Goal: Information Seeking & Learning: Learn about a topic

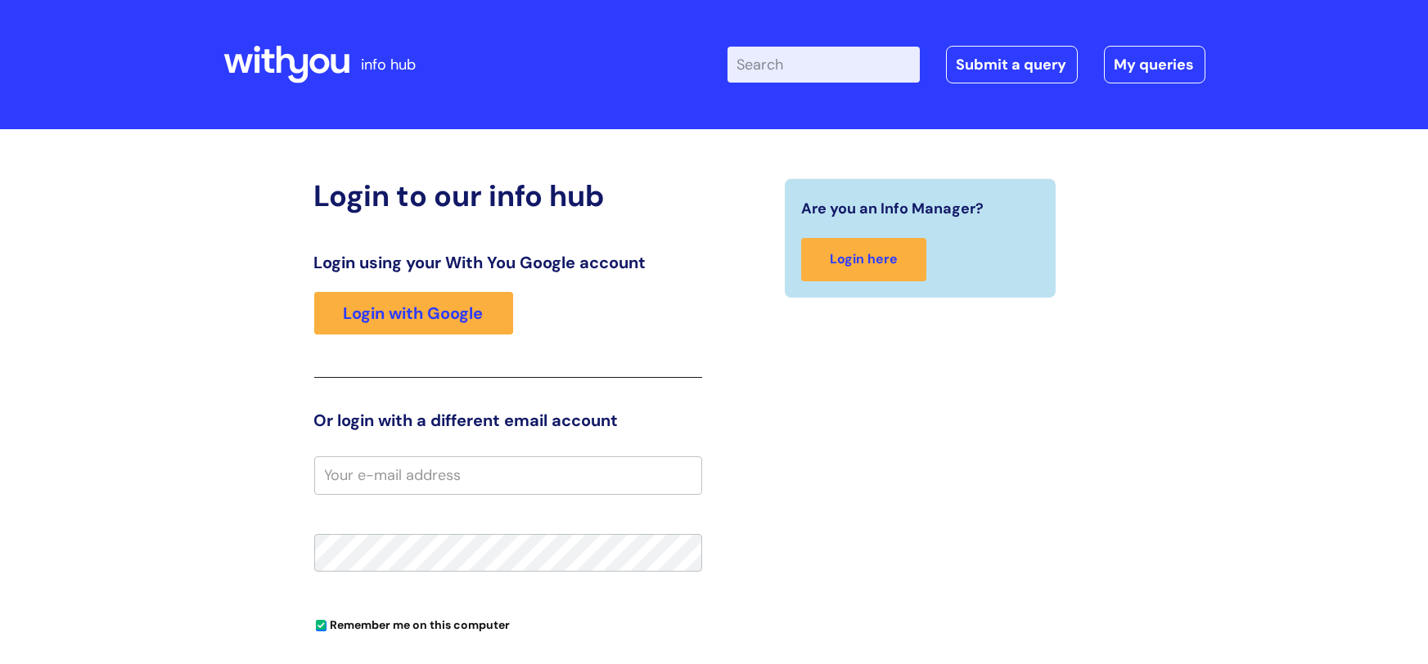
click at [496, 471] on input "email" at bounding box center [508, 476] width 388 height 38
click at [432, 484] on input "louise.m" at bounding box center [508, 476] width 388 height 38
type input "louise.mccallum@wearewithyou.org.uk"
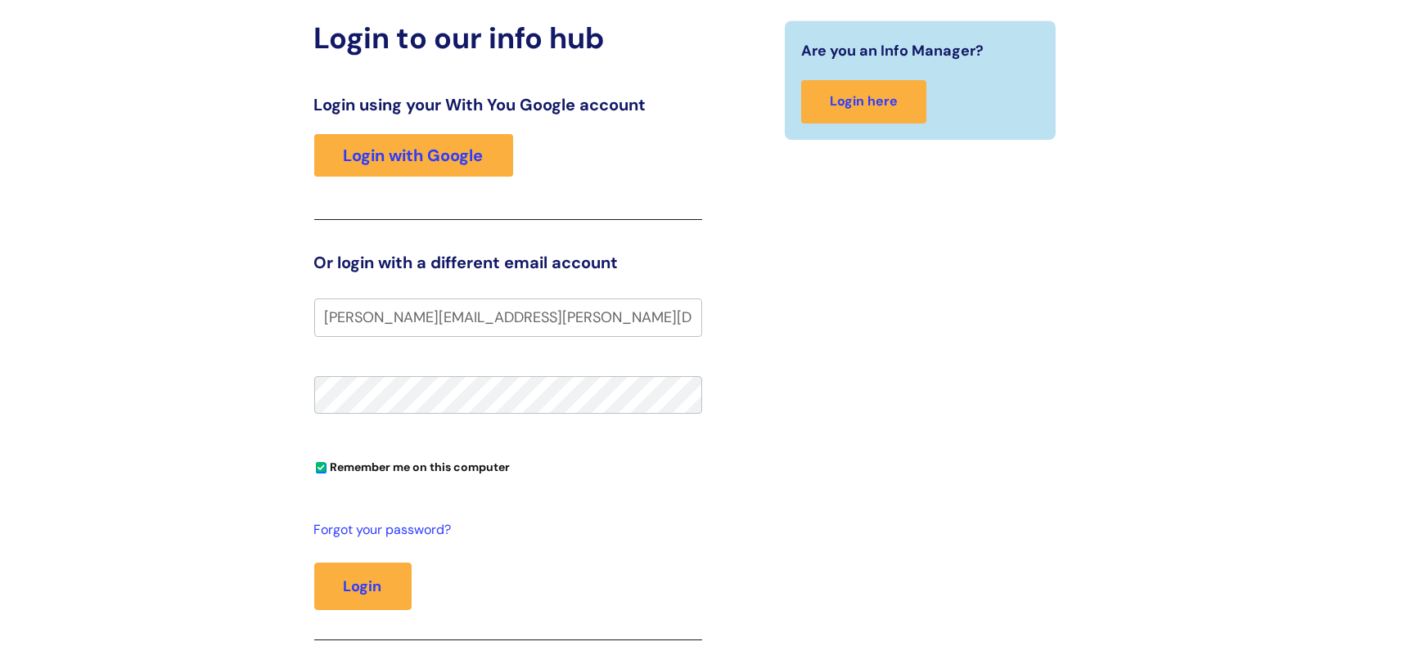
scroll to position [160, 0]
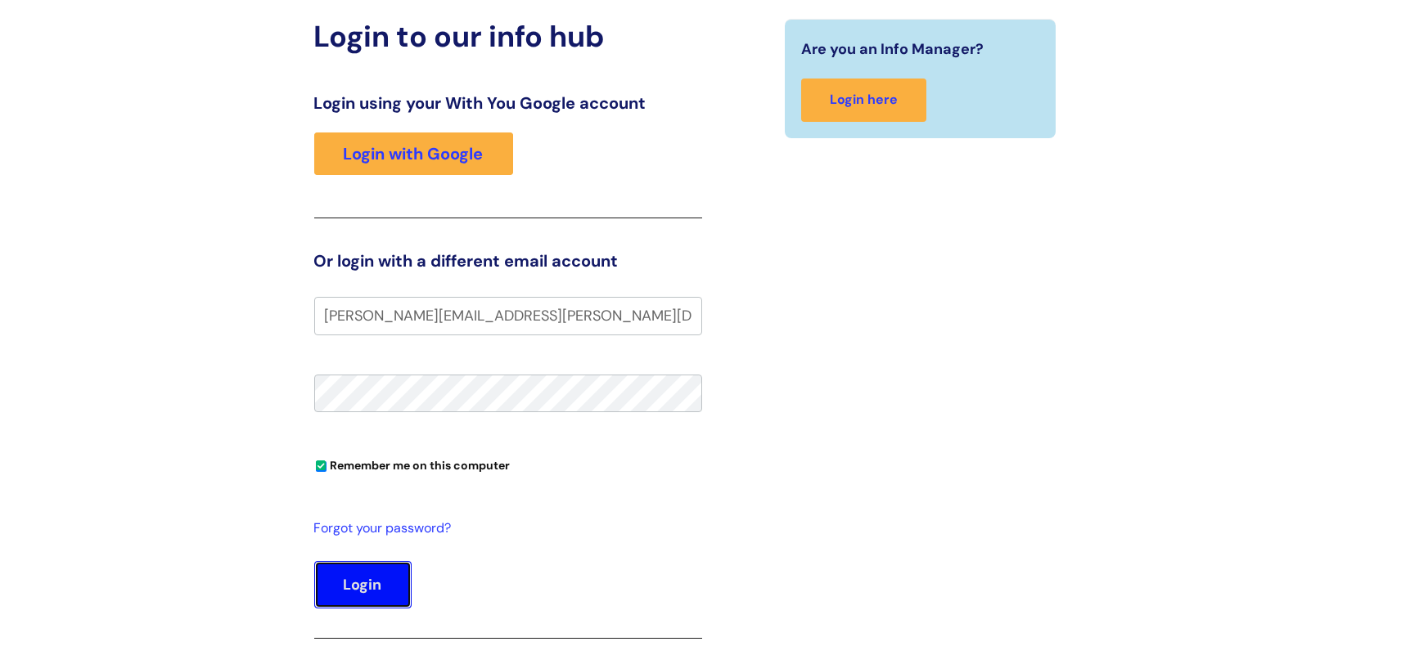
click at [352, 583] on button "Login" at bounding box center [362, 584] width 97 height 47
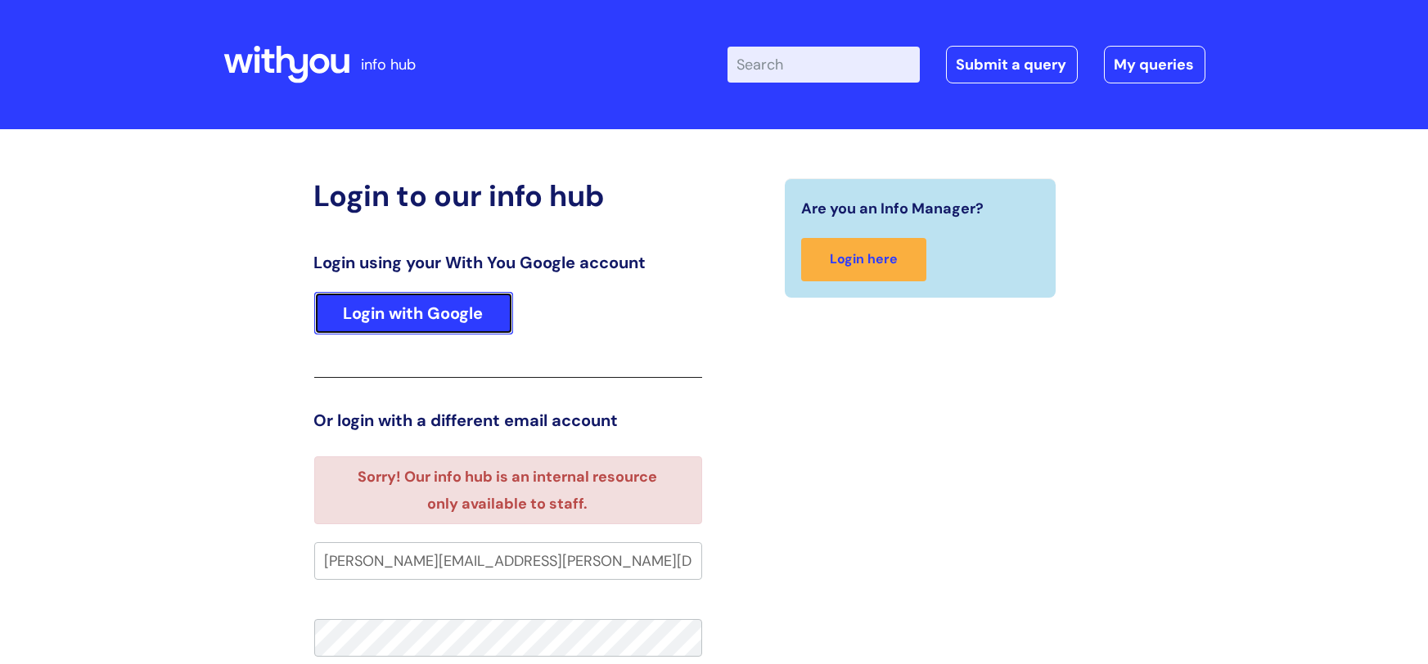
click at [443, 331] on link "Login with Google" at bounding box center [413, 313] width 199 height 43
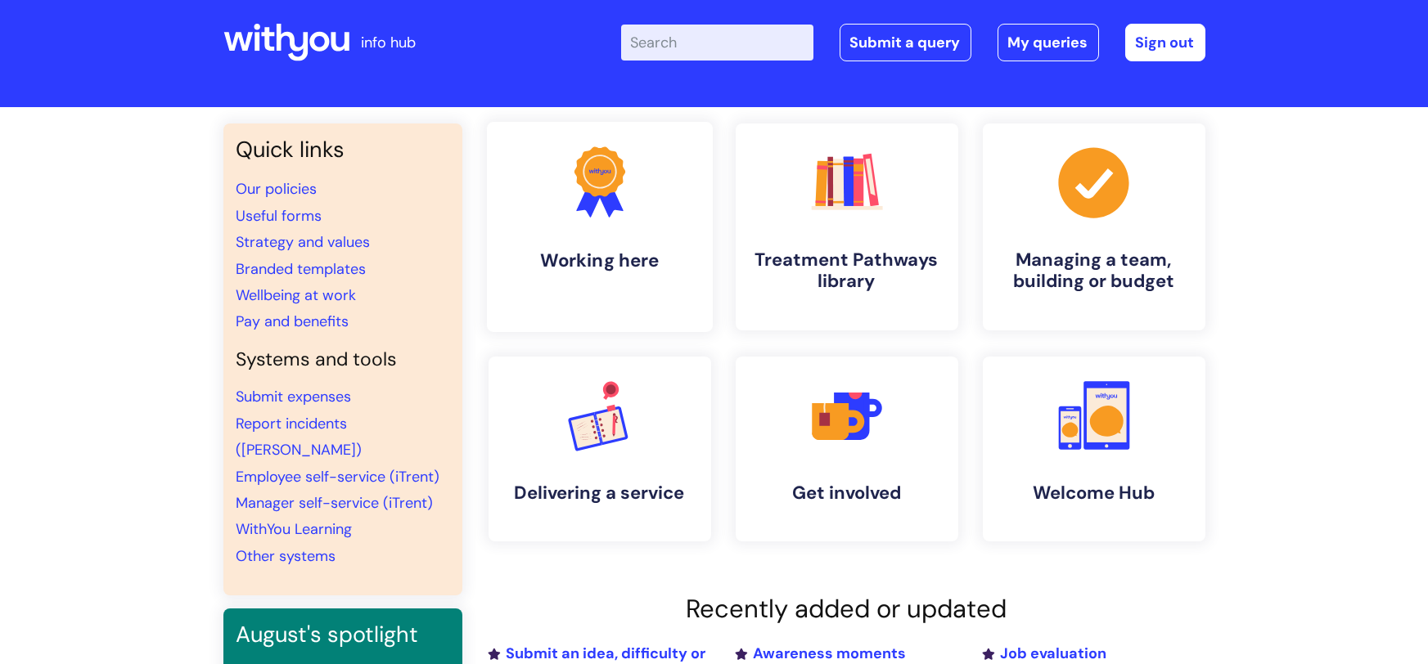
scroll to position [14, 0]
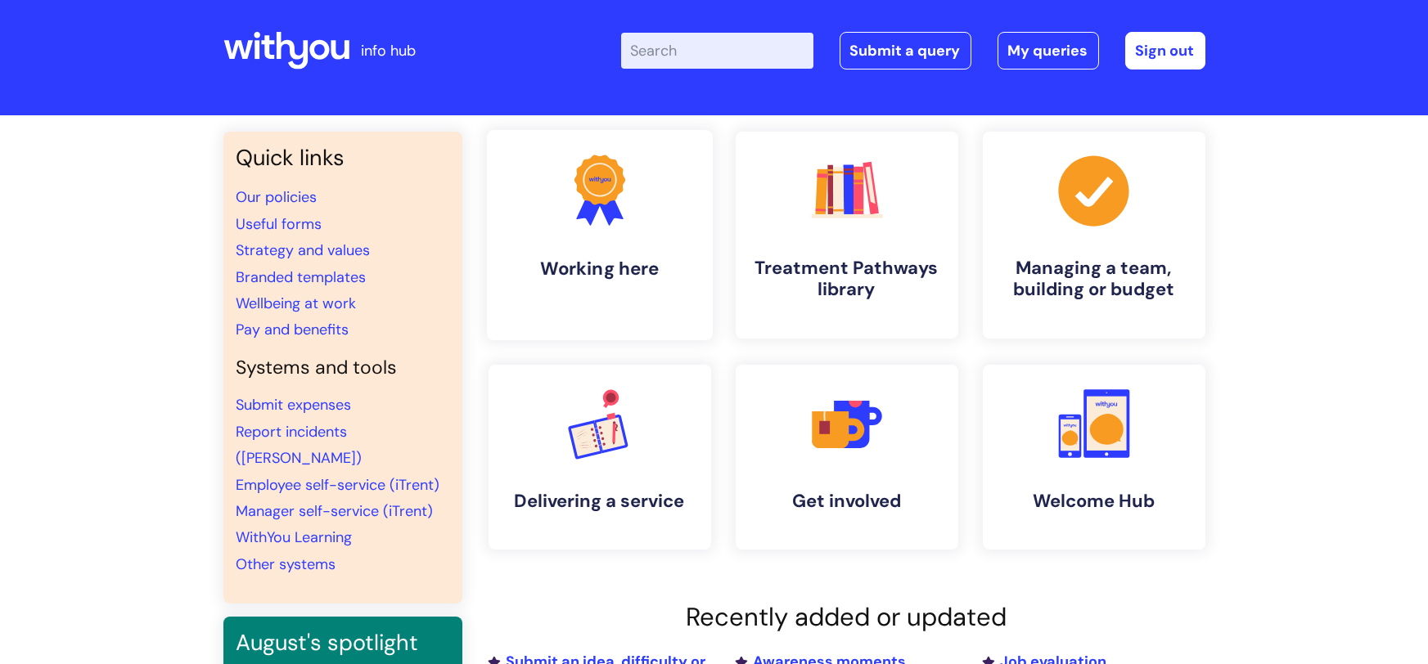
click at [647, 265] on h4 "Working here" at bounding box center [600, 269] width 200 height 22
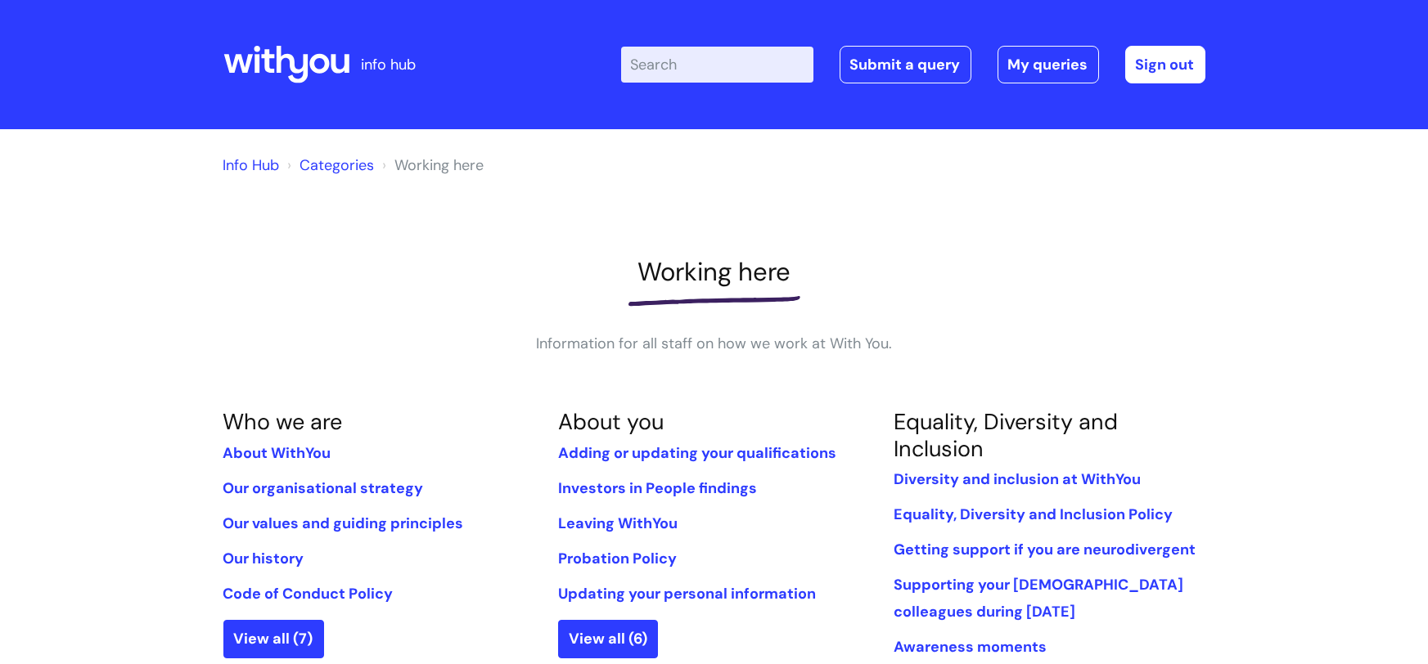
click at [268, 50] on icon at bounding box center [267, 61] width 13 height 24
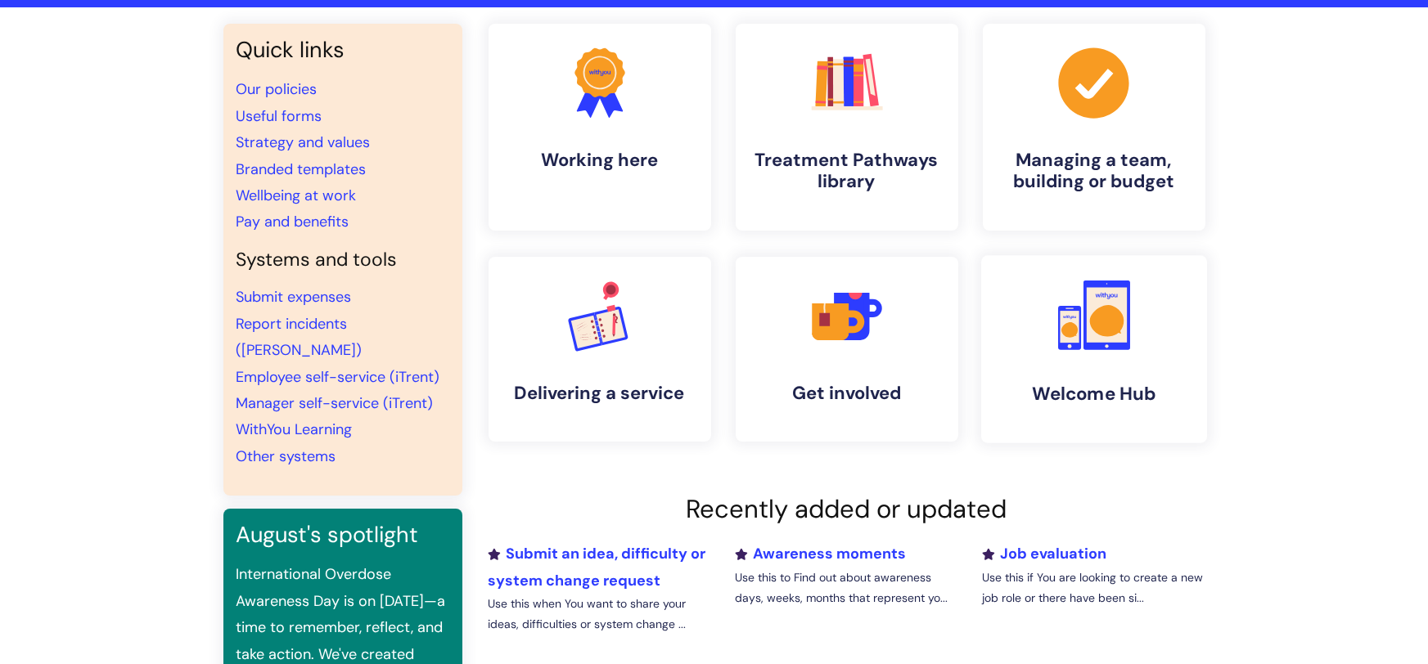
scroll to position [188, 0]
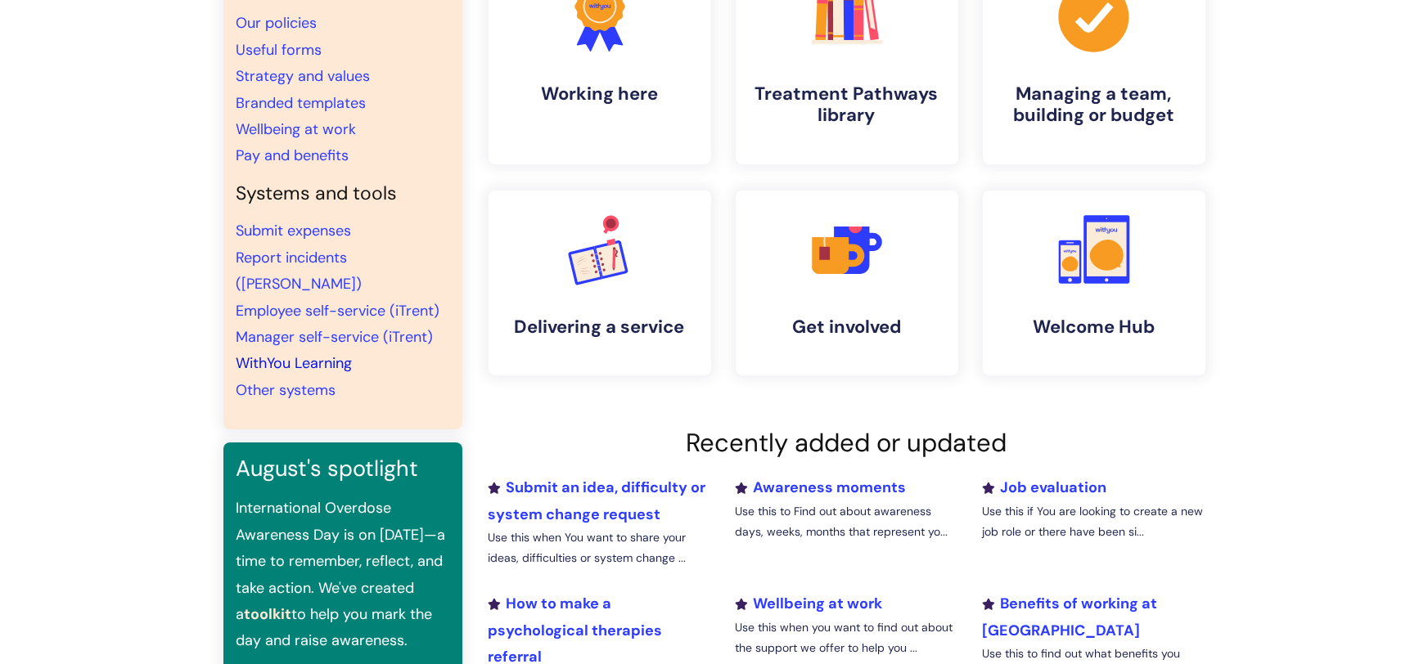
click at [288, 353] on link "WithYou Learning" at bounding box center [294, 363] width 116 height 20
